Goal: Information Seeking & Learning: Learn about a topic

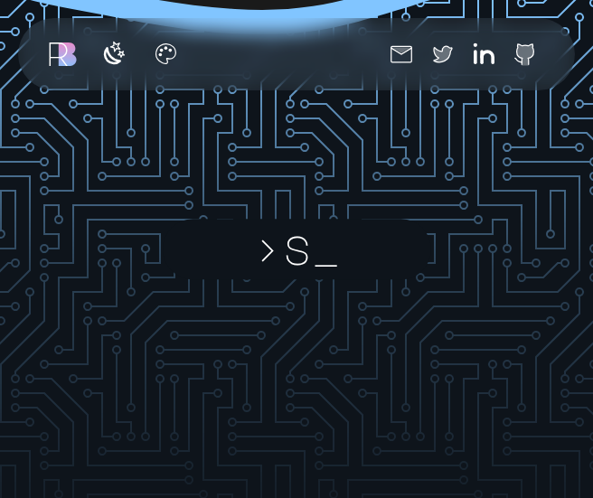
scroll to position [2269, 0]
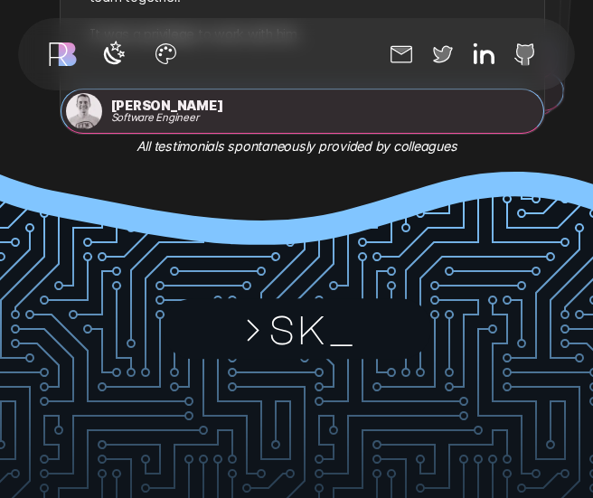
scroll to position [2006, 0]
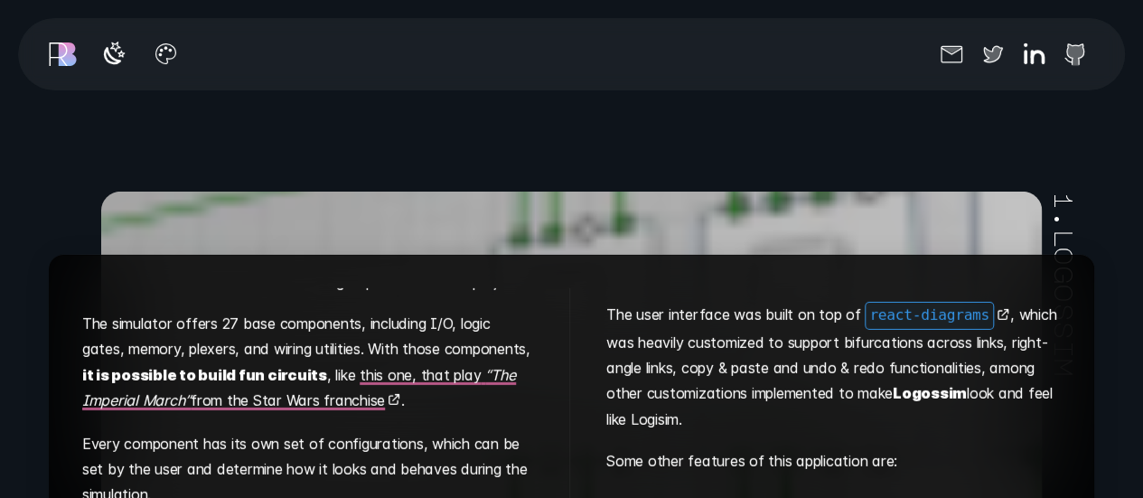
scroll to position [218, 0]
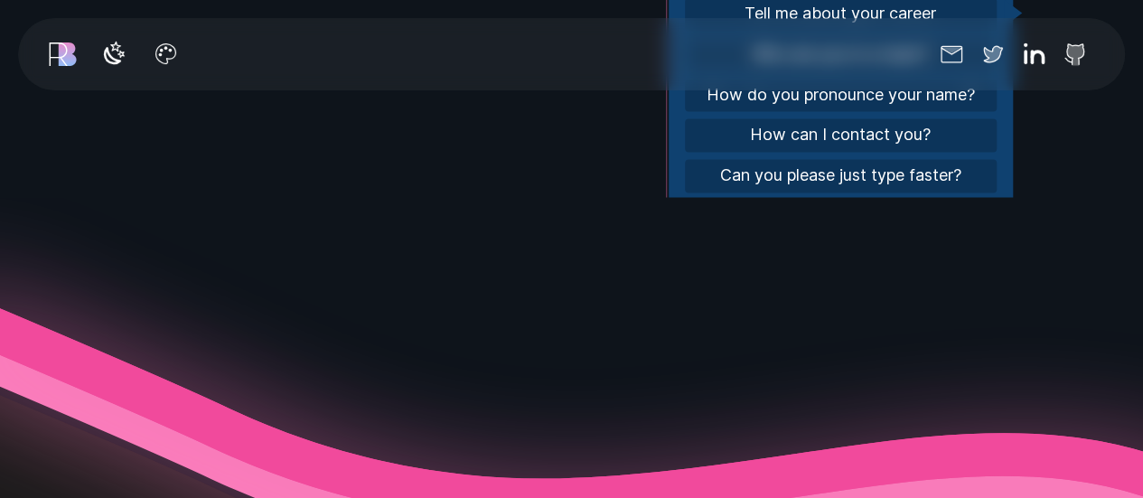
scroll to position [279, 0]
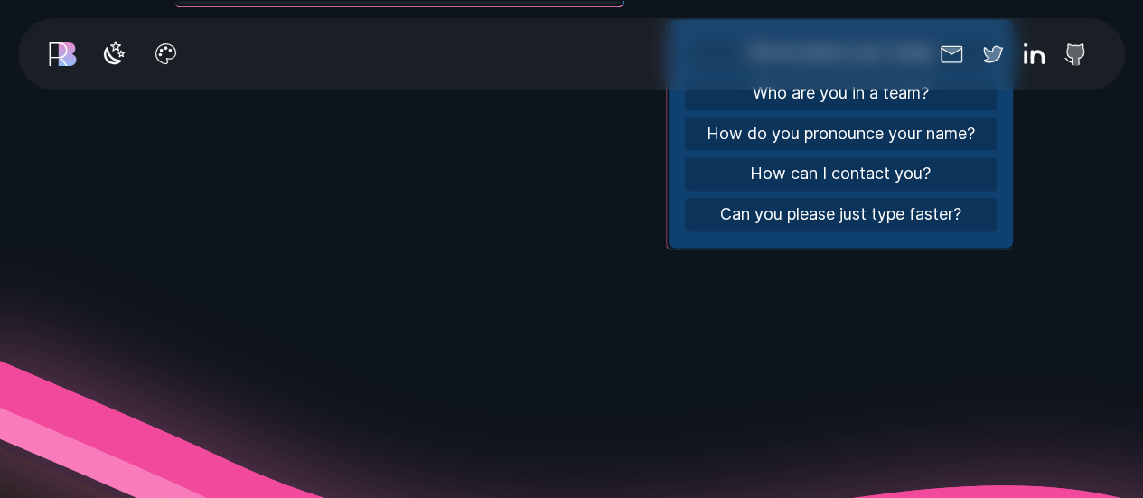
scroll to position [1240, 0]
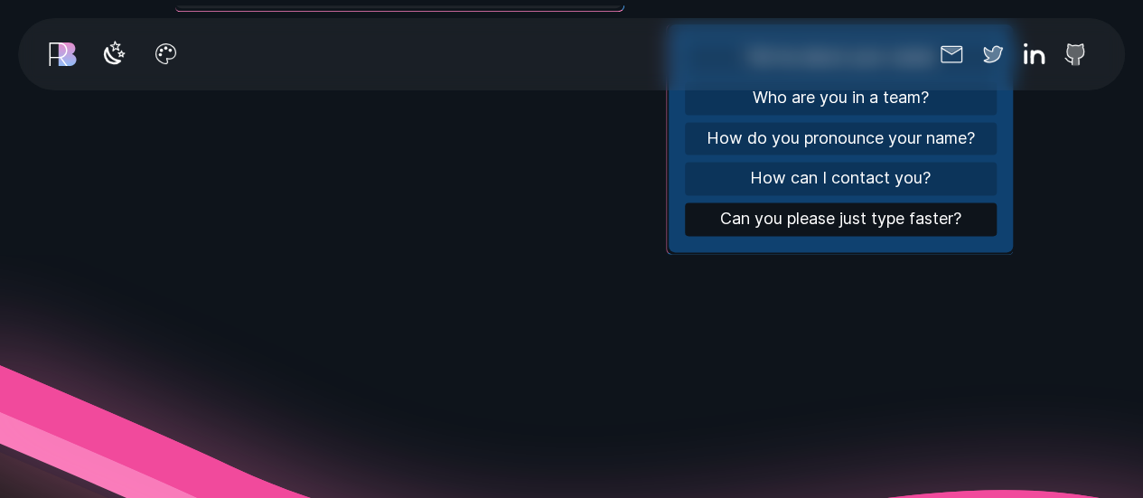
click at [857, 213] on button "Can you please just type faster?" at bounding box center [841, 218] width 312 height 33
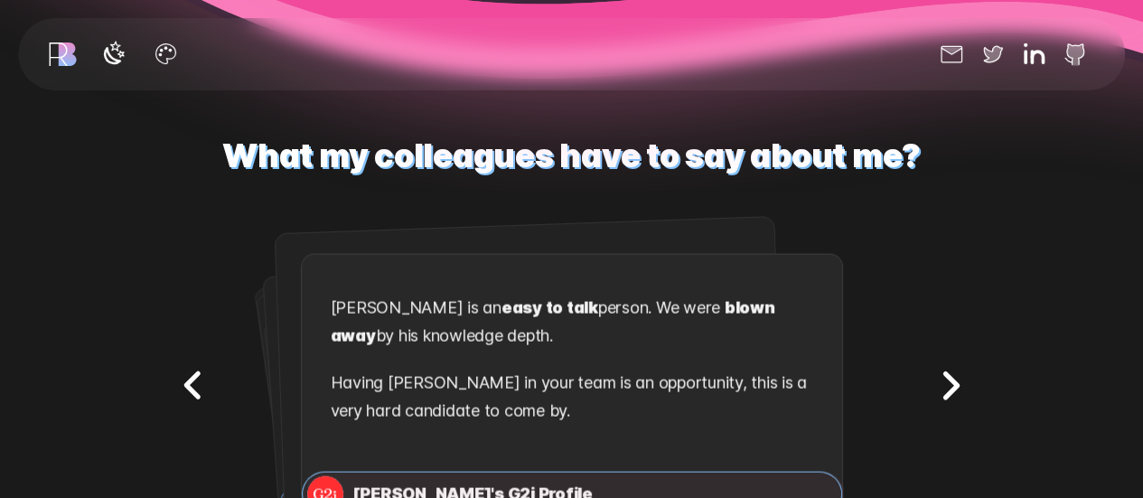
scroll to position [1879, 0]
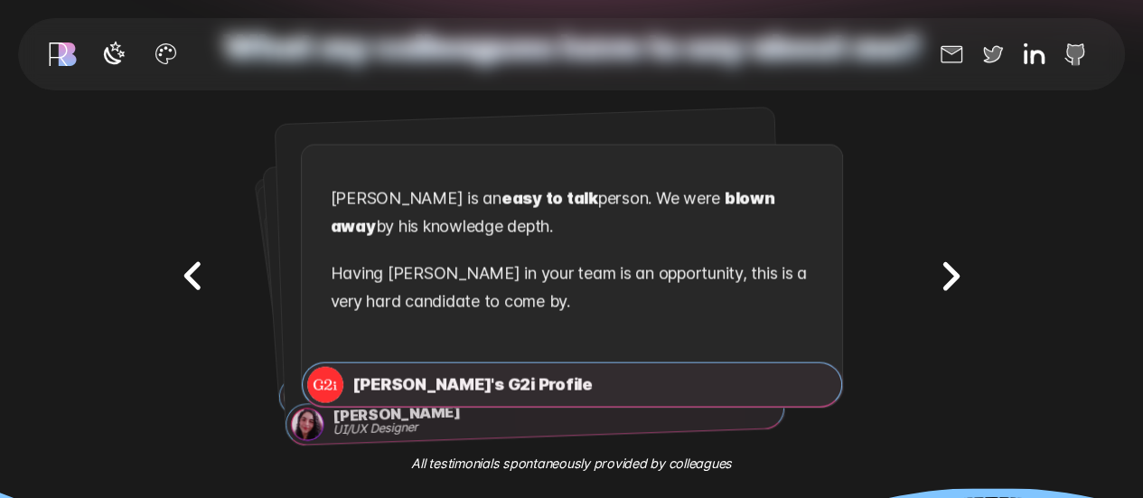
click at [967, 256] on icon "Next testimonial" at bounding box center [950, 276] width 57 height 57
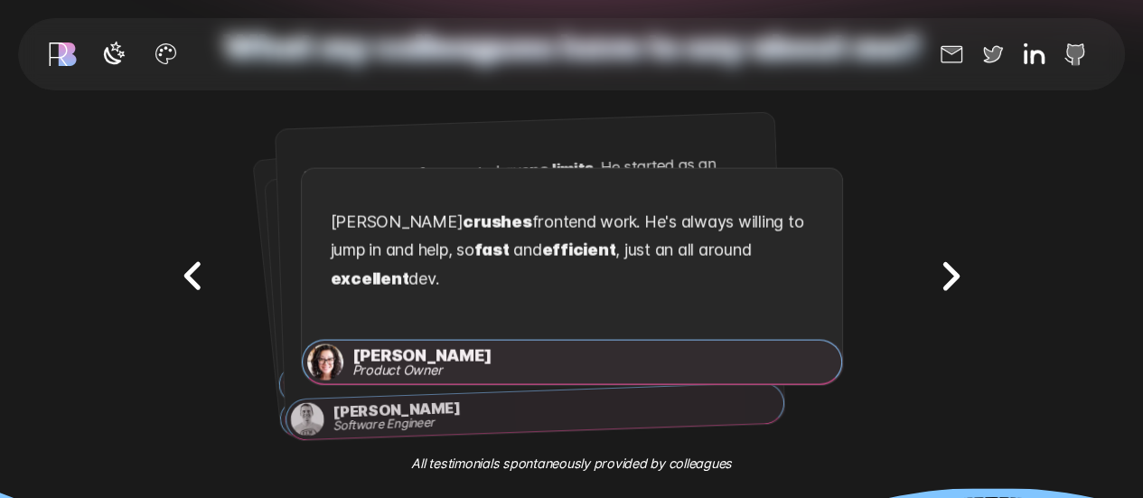
click at [967, 256] on icon "Next testimonial" at bounding box center [950, 276] width 57 height 57
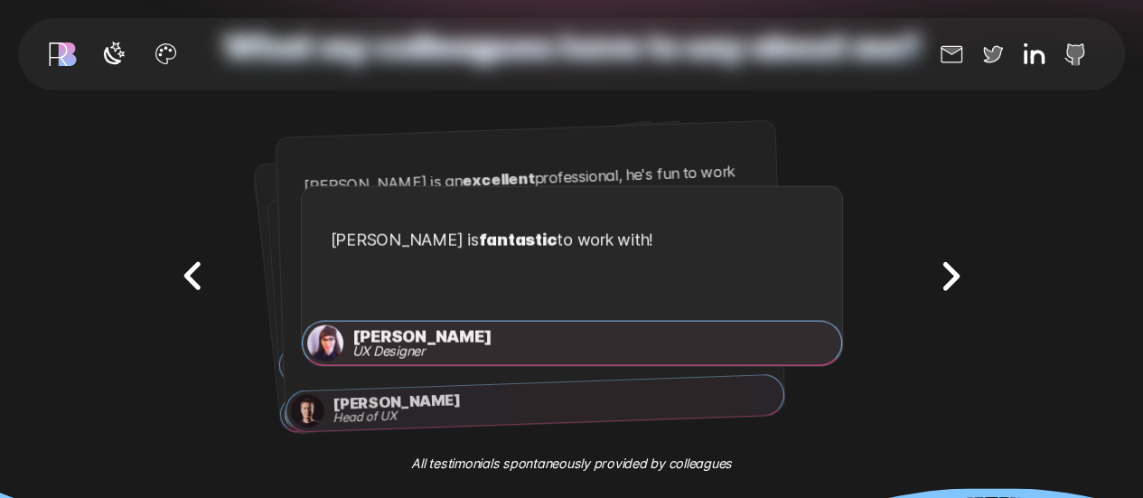
click at [967, 256] on icon "Next testimonial" at bounding box center [950, 276] width 57 height 57
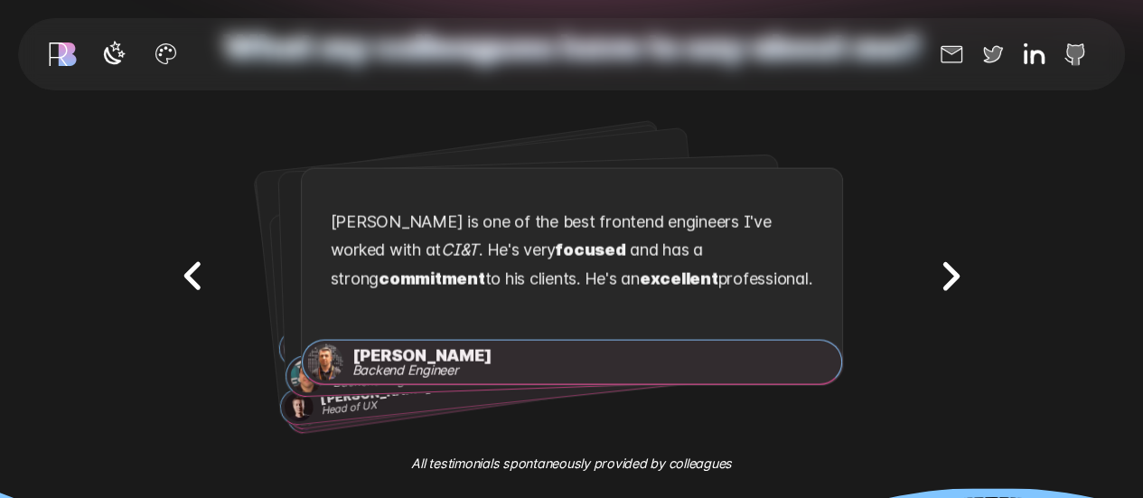
click at [967, 256] on icon "Next testimonial" at bounding box center [950, 276] width 57 height 57
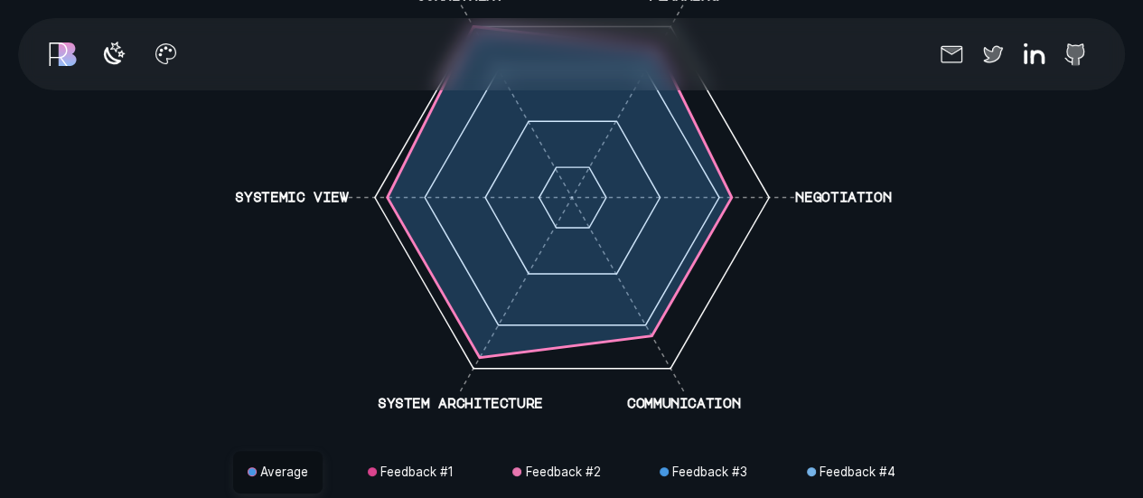
scroll to position [3314, 0]
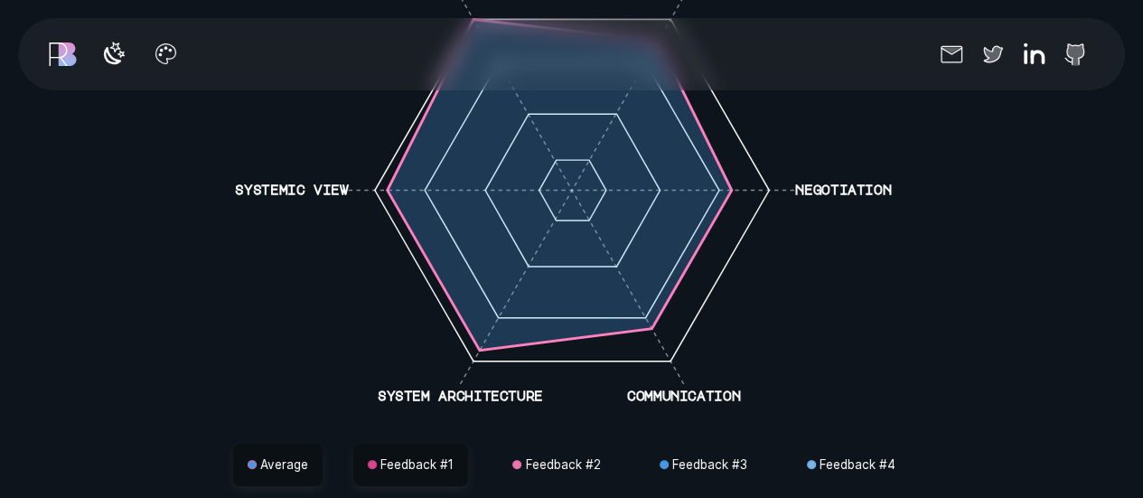
click at [402, 456] on button "Feedback # 1" at bounding box center [410, 465] width 115 height 43
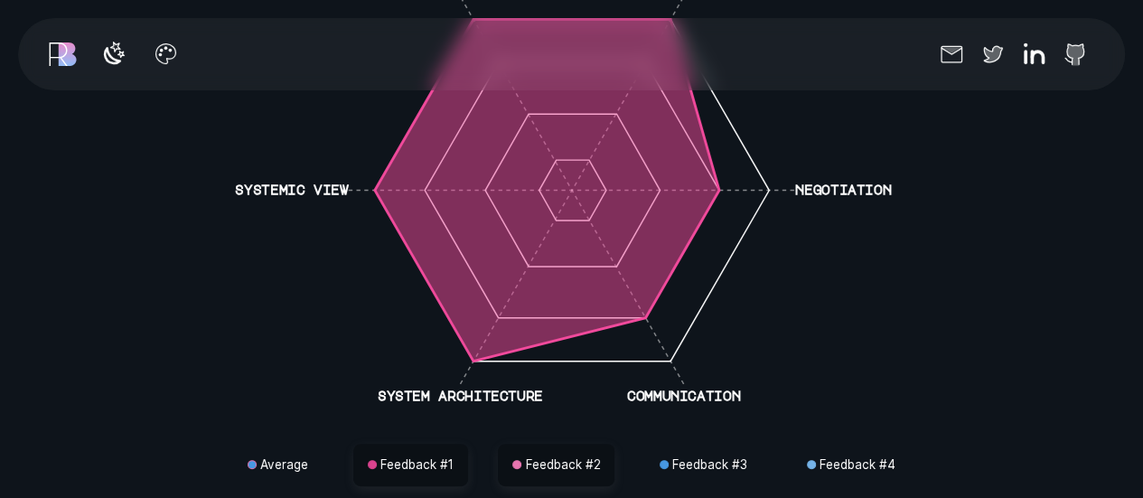
click at [571, 459] on button "Feedback # 2" at bounding box center [556, 465] width 117 height 43
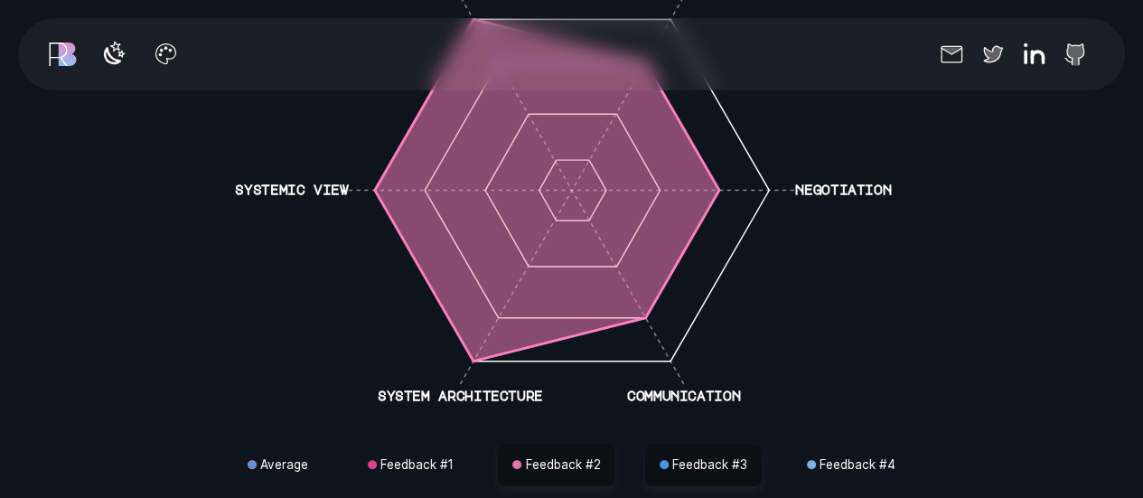
click at [670, 460] on button "Feedback # 3" at bounding box center [703, 465] width 117 height 43
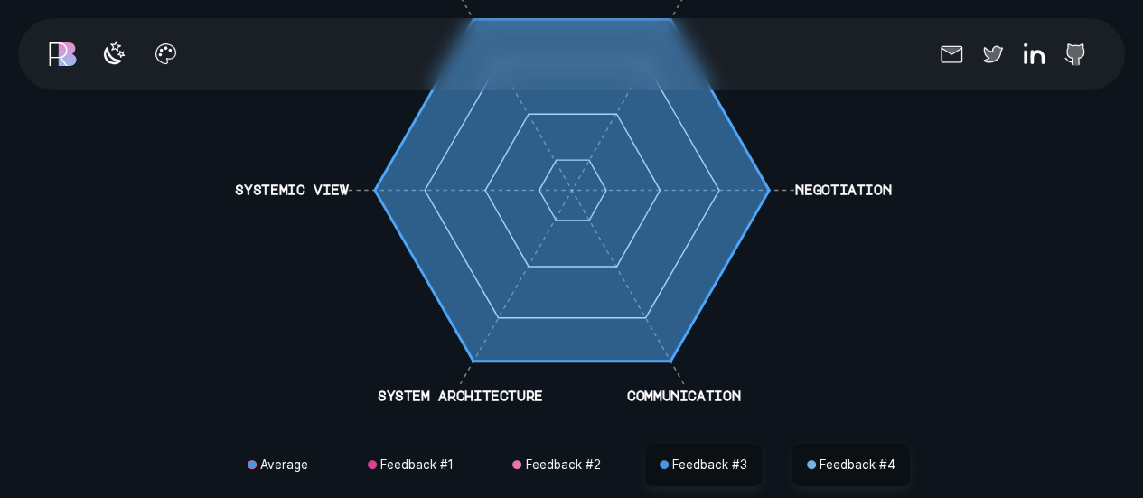
click at [842, 458] on button "Feedback # 4" at bounding box center [850, 465] width 117 height 43
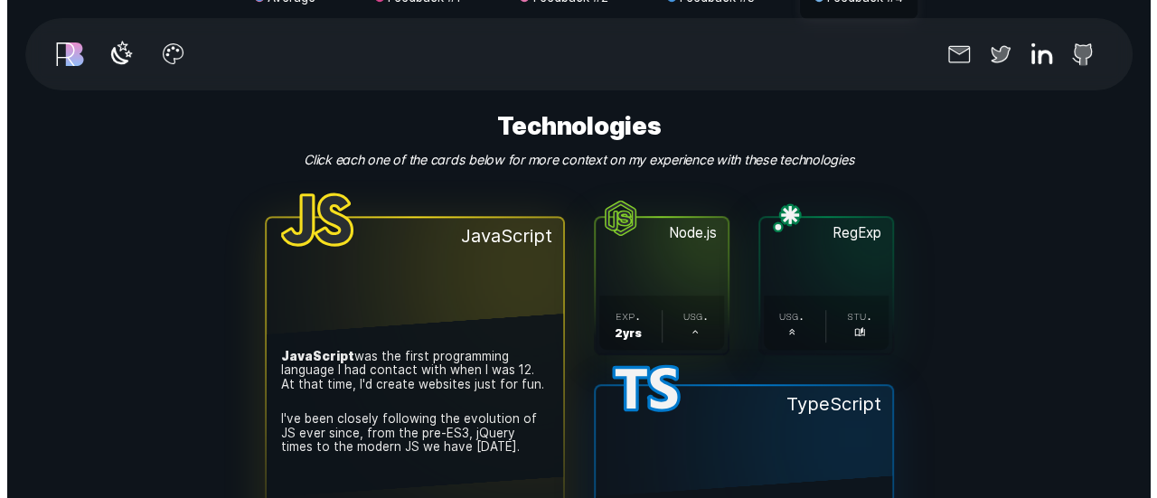
scroll to position [3780, 0]
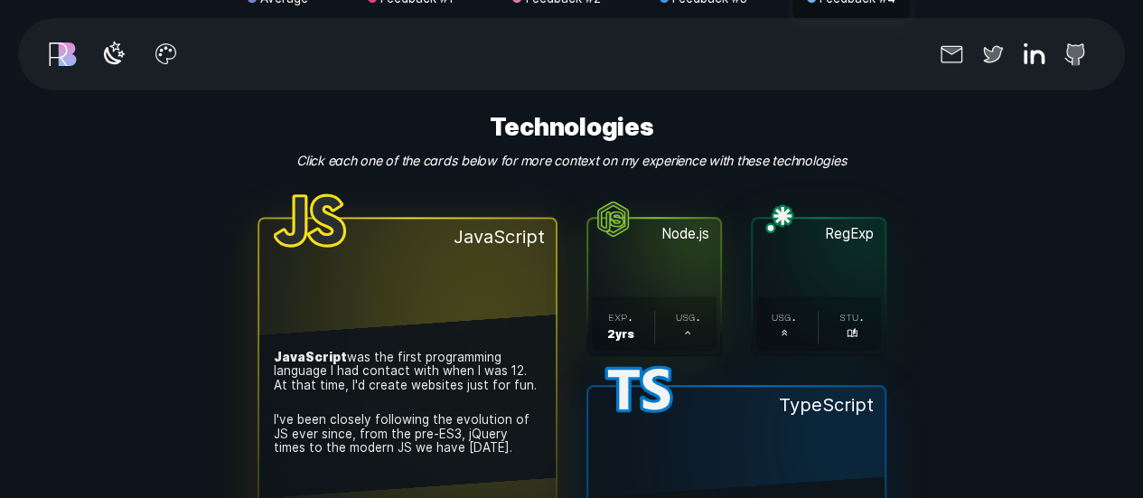
click at [508, 288] on button "JavaScript . JavaScript was the first programming language I had contact with w…" at bounding box center [407, 422] width 296 height 407
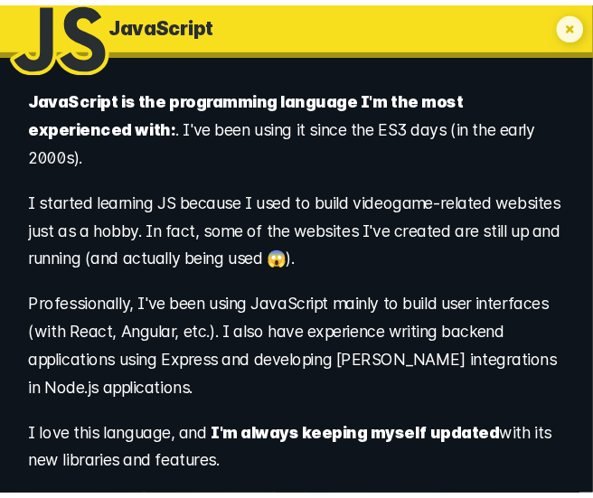
scroll to position [381, 0]
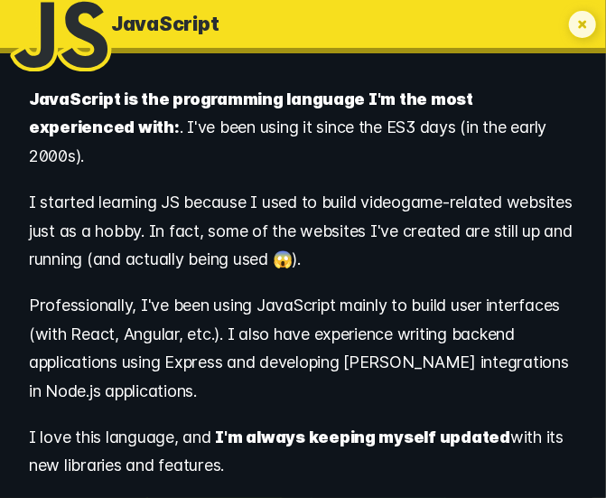
click at [583, 28] on icon "My experience with JavaScript" at bounding box center [582, 24] width 27 height 27
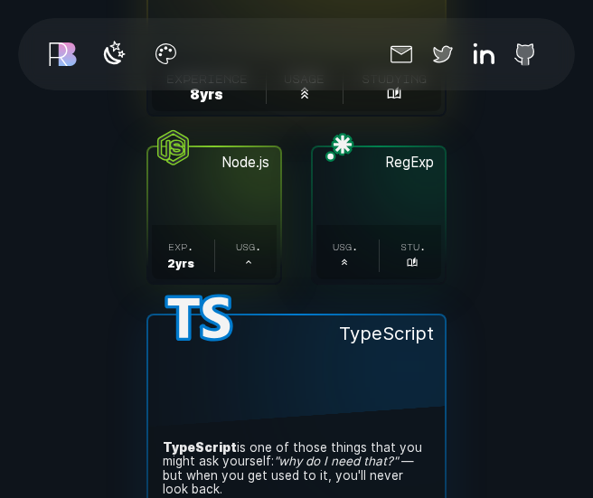
scroll to position [4101, 0]
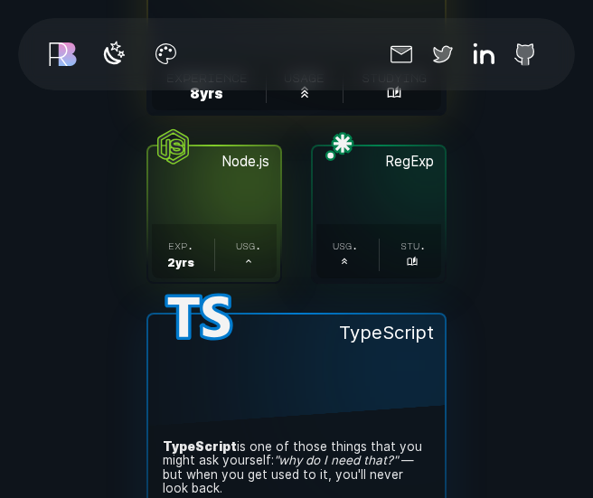
click at [245, 194] on button "Node.js . exp. 2 yr s . usg. ." at bounding box center [214, 214] width 132 height 136
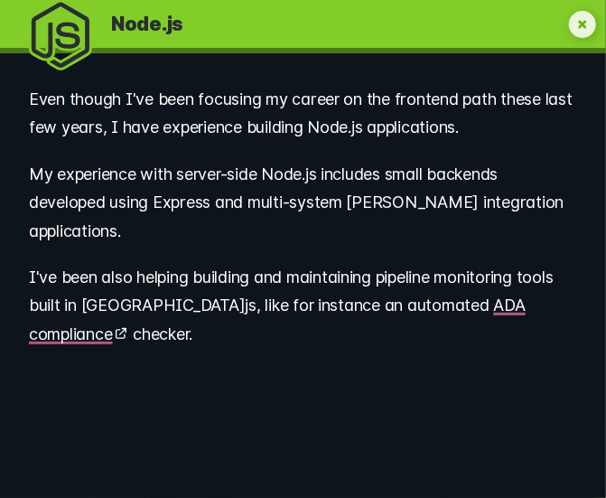
click at [578, 17] on icon "My experience with Node.js" at bounding box center [582, 24] width 27 height 27
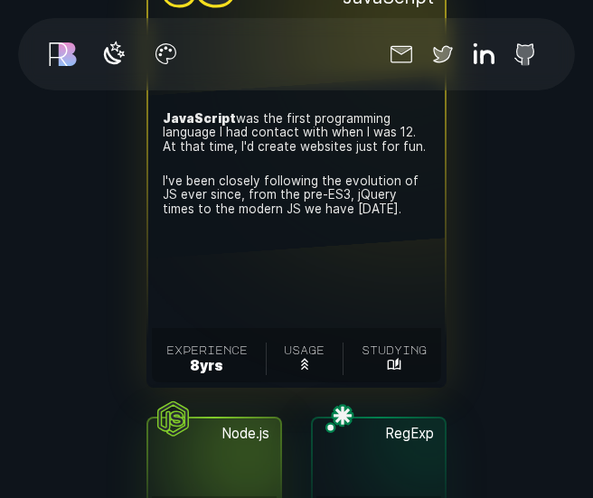
scroll to position [3827, 0]
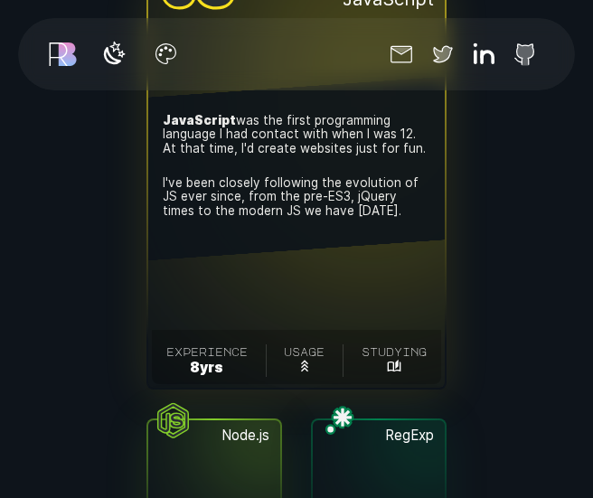
click at [316, 294] on button "JavaScript . JavaScript was the first programming language I had contact with w…" at bounding box center [296, 184] width 296 height 407
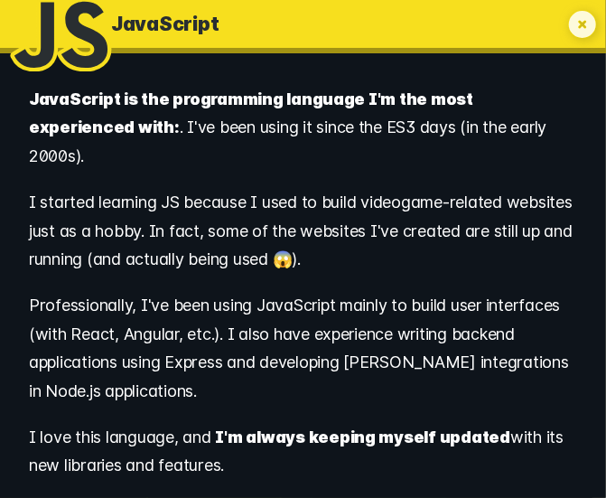
click at [586, 25] on icon "My experience with JavaScript" at bounding box center [582, 24] width 27 height 27
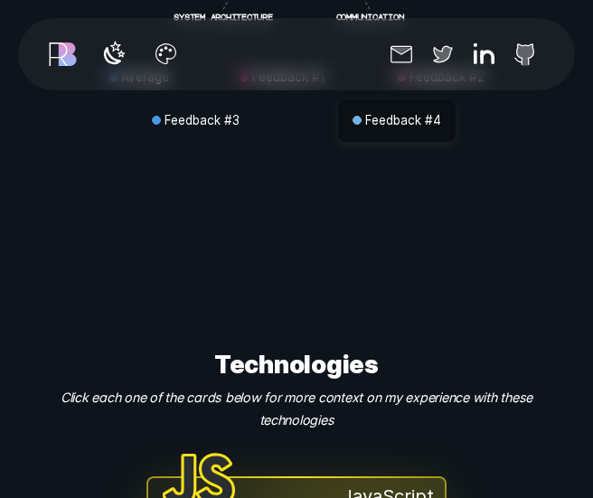
scroll to position [3329, 0]
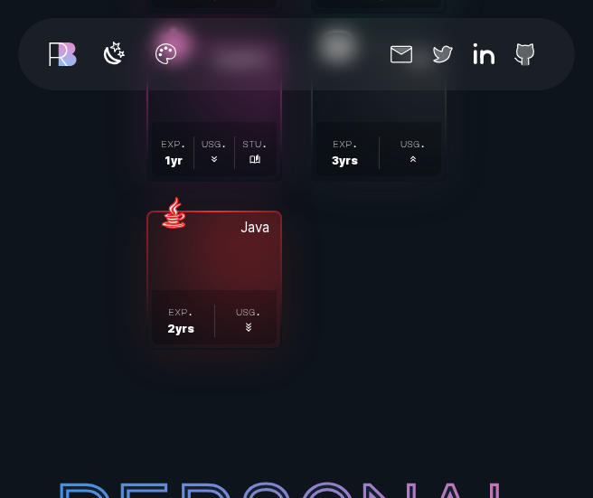
scroll to position [6188, 0]
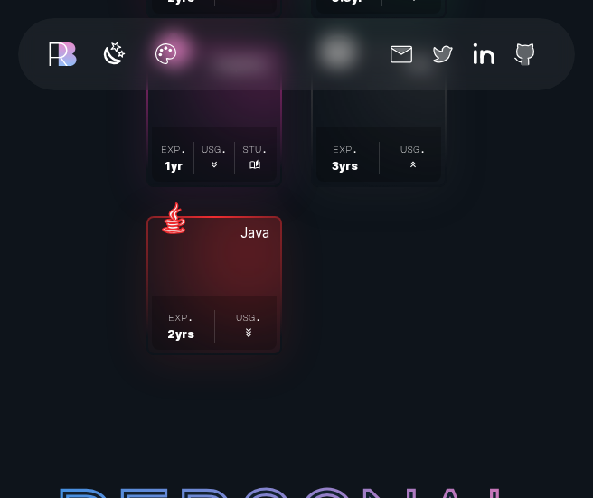
click at [211, 298] on span "exp. 2 yr s . usg. ." at bounding box center [214, 322] width 125 height 54
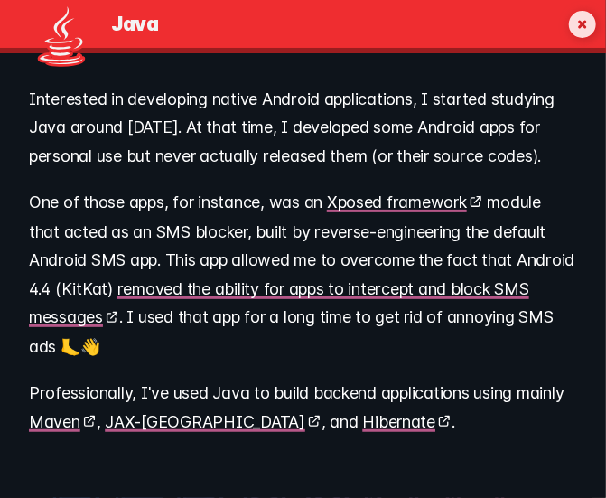
click at [578, 26] on icon "My experience with Java" at bounding box center [582, 24] width 27 height 27
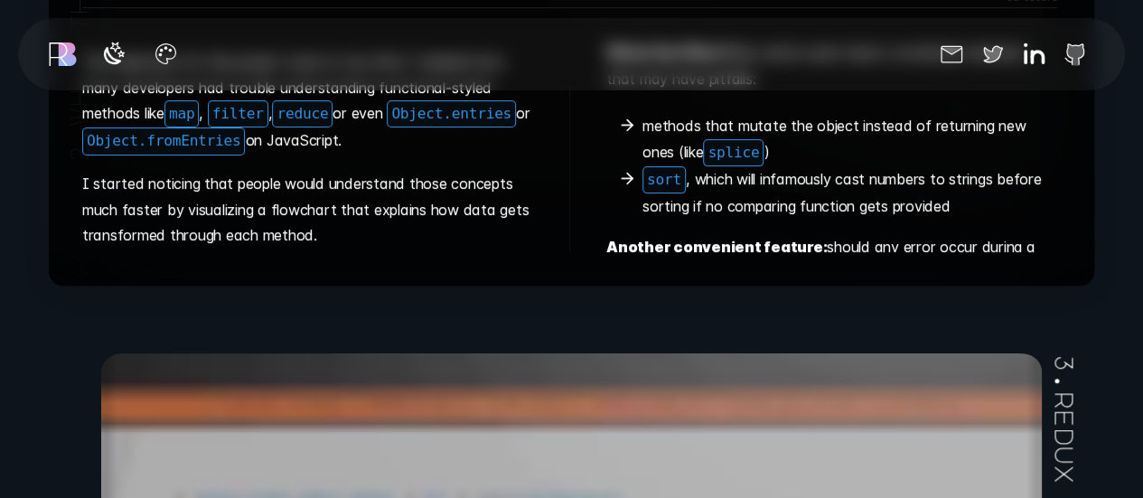
scroll to position [6881, 0]
